Goal: Find specific page/section: Find specific page/section

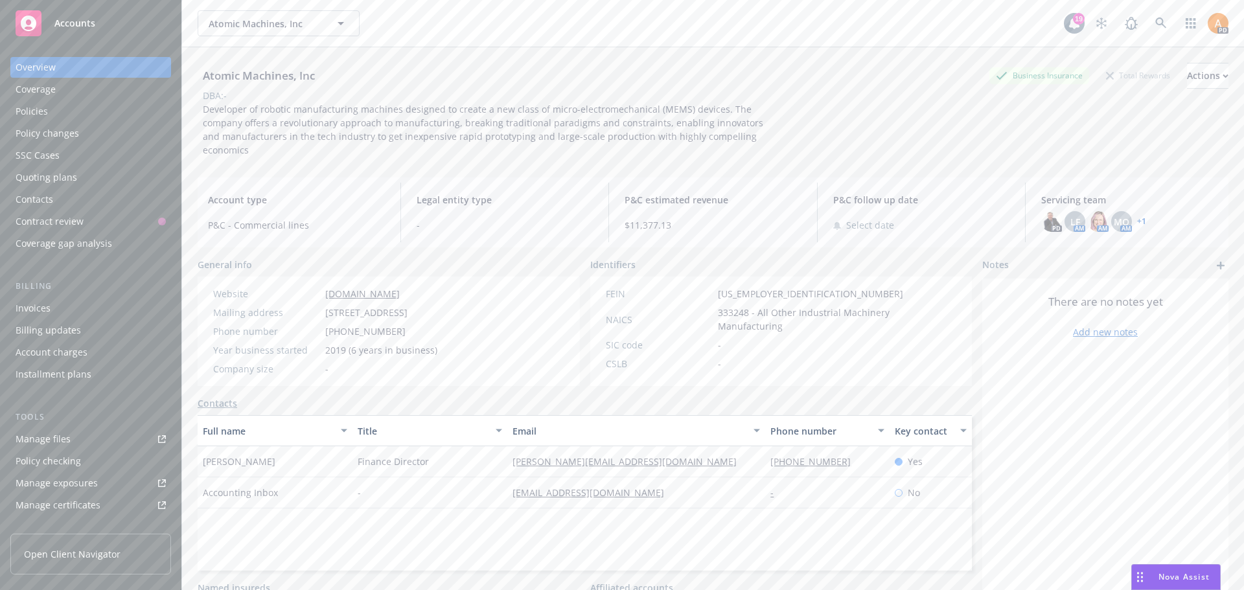
click at [261, 19] on span "Atomic Machines, Inc" at bounding box center [265, 24] width 112 height 14
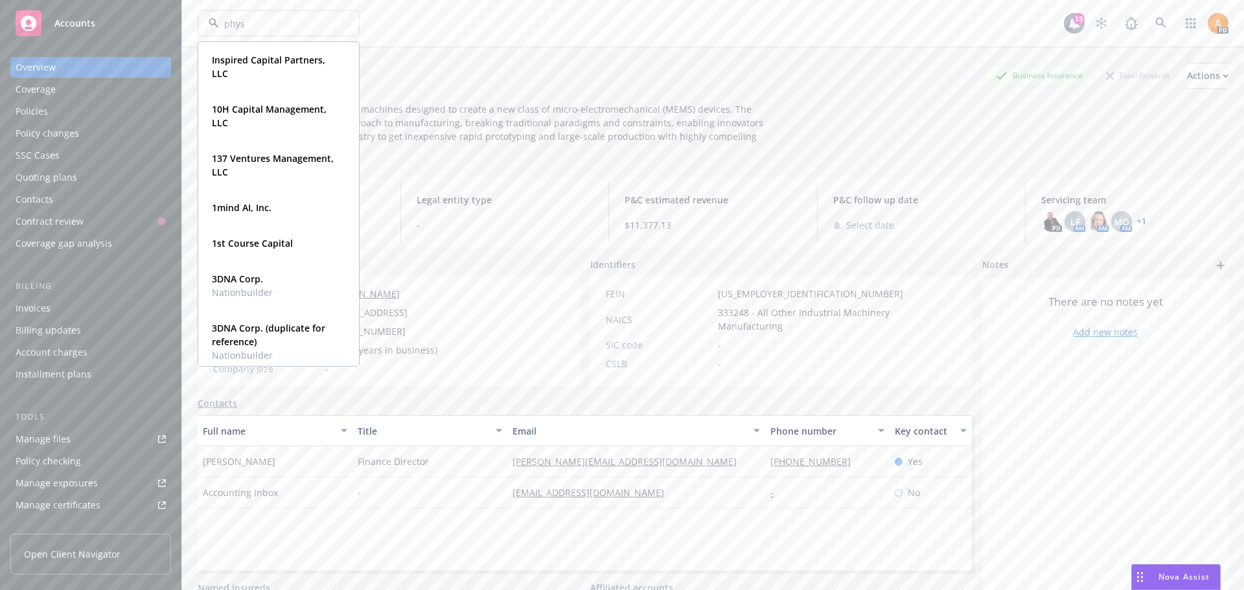
type input "physi"
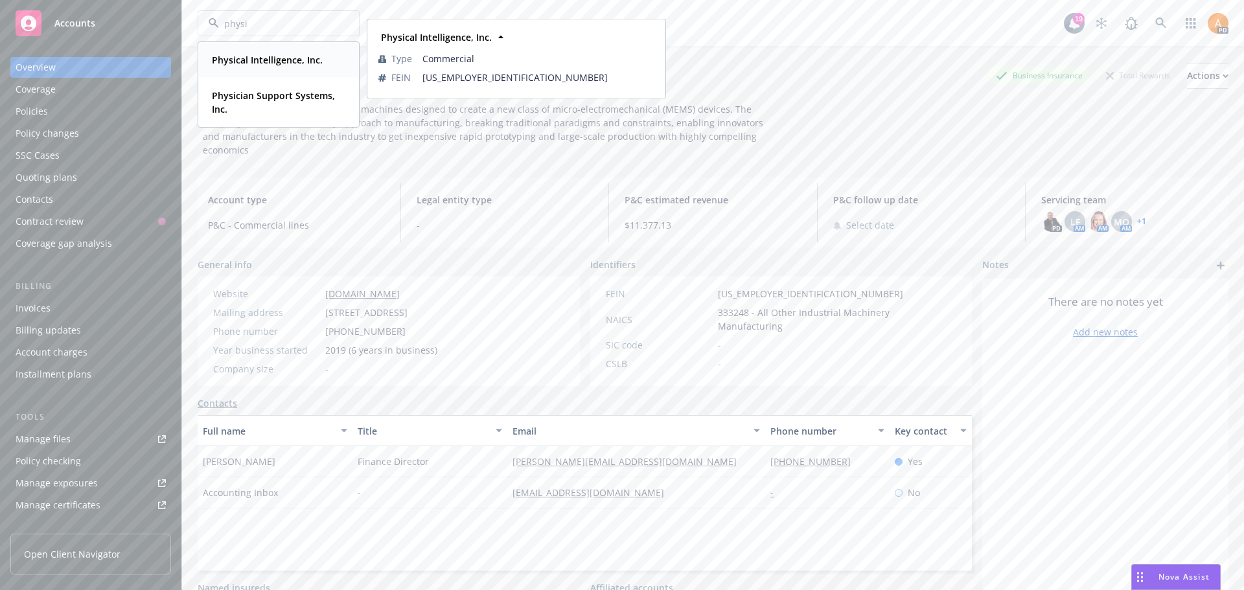
click at [258, 58] on strong "Physical Intelligence, Inc." at bounding box center [267, 60] width 111 height 12
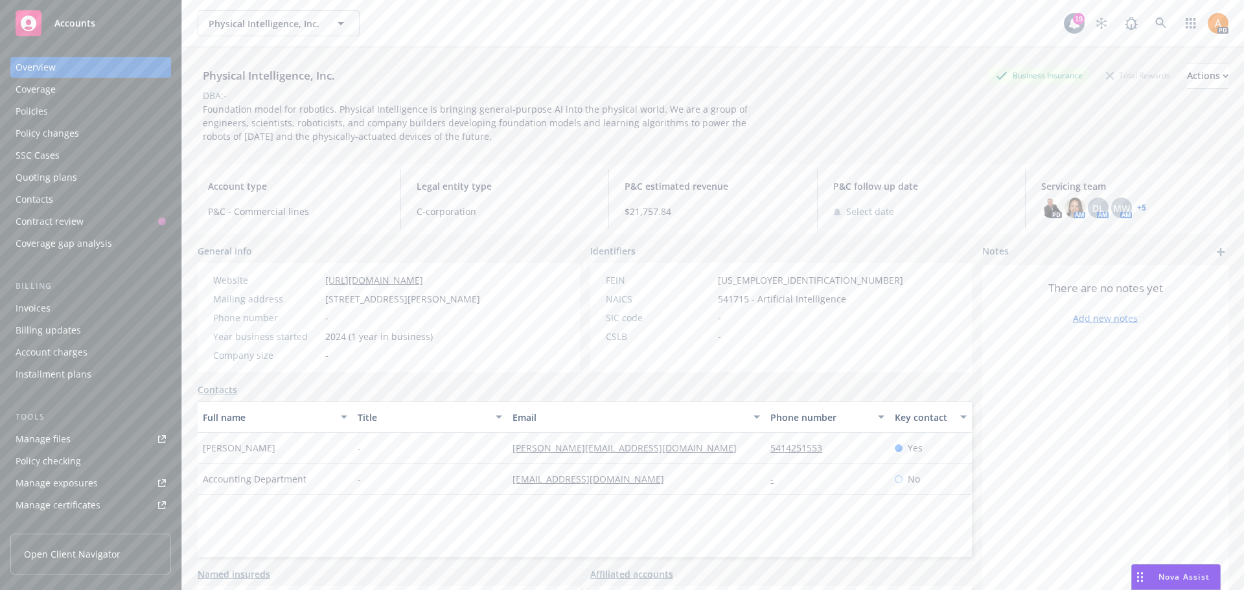
click at [24, 108] on div "Policies" at bounding box center [32, 111] width 32 height 21
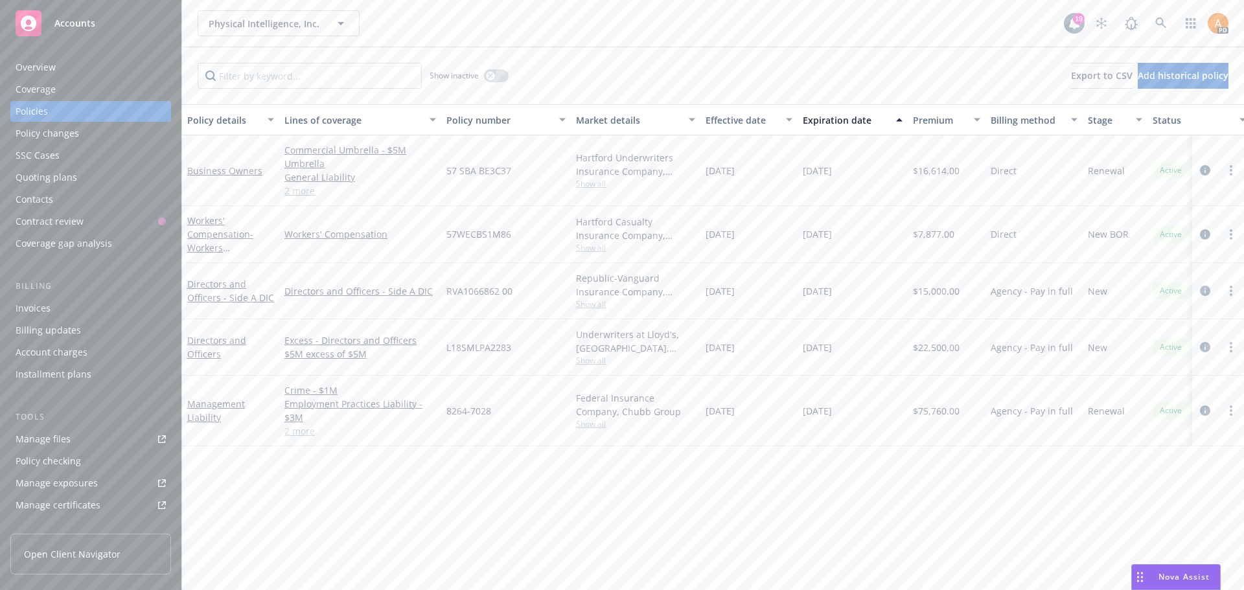
click at [590, 185] on span "Show all" at bounding box center [635, 183] width 119 height 11
click at [296, 191] on link "2 more" at bounding box center [361, 191] width 152 height 14
